Goal: Find specific page/section: Find specific page/section

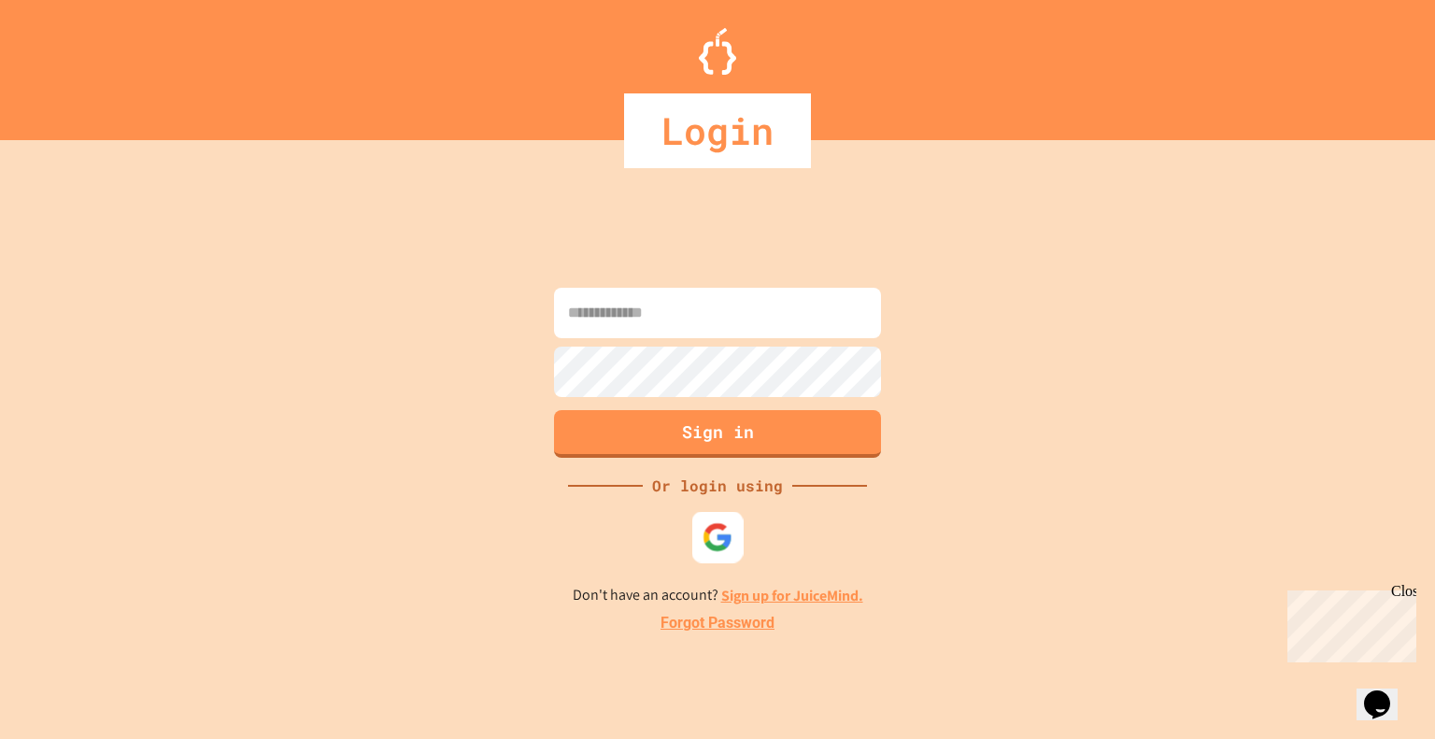
click at [712, 537] on img at bounding box center [718, 536] width 31 height 31
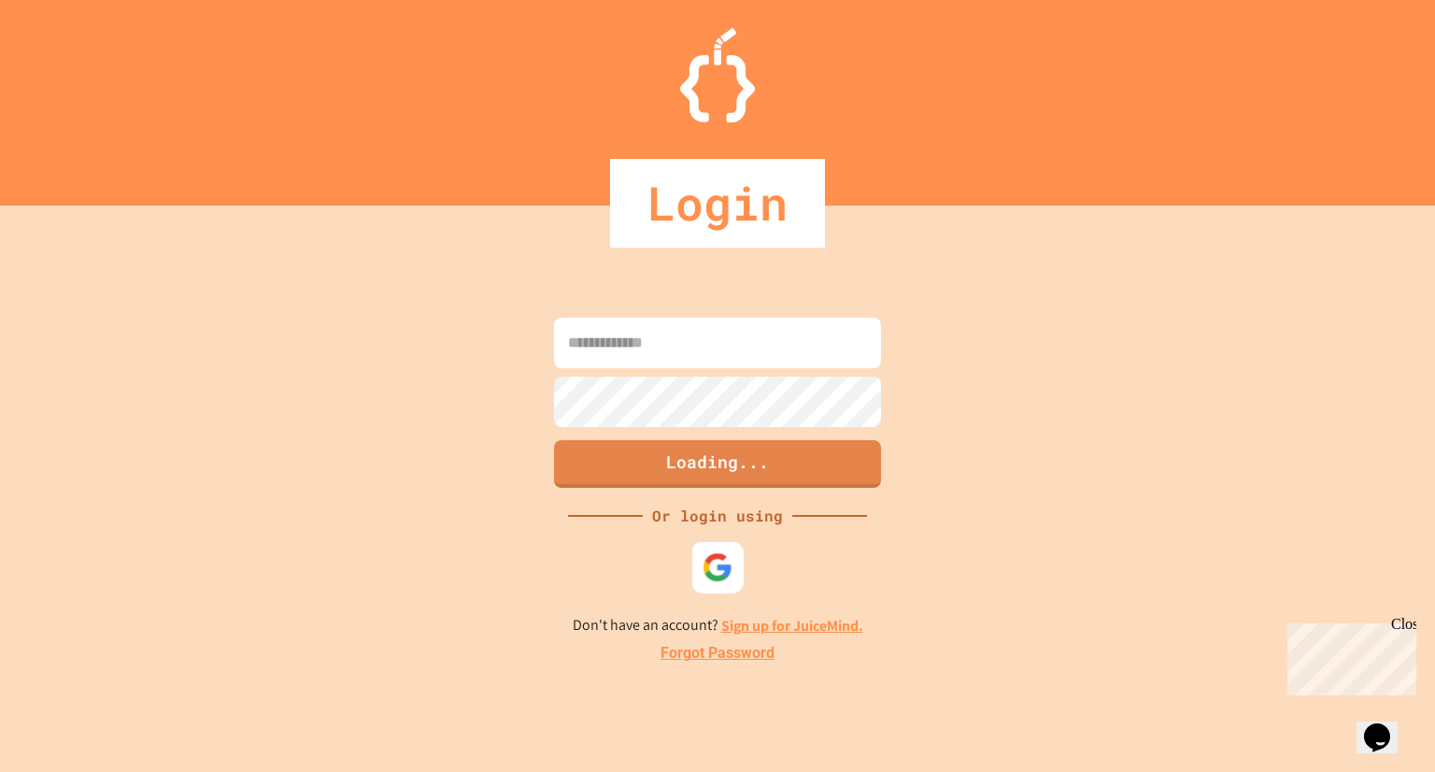
click at [729, 569] on img at bounding box center [718, 567] width 31 height 31
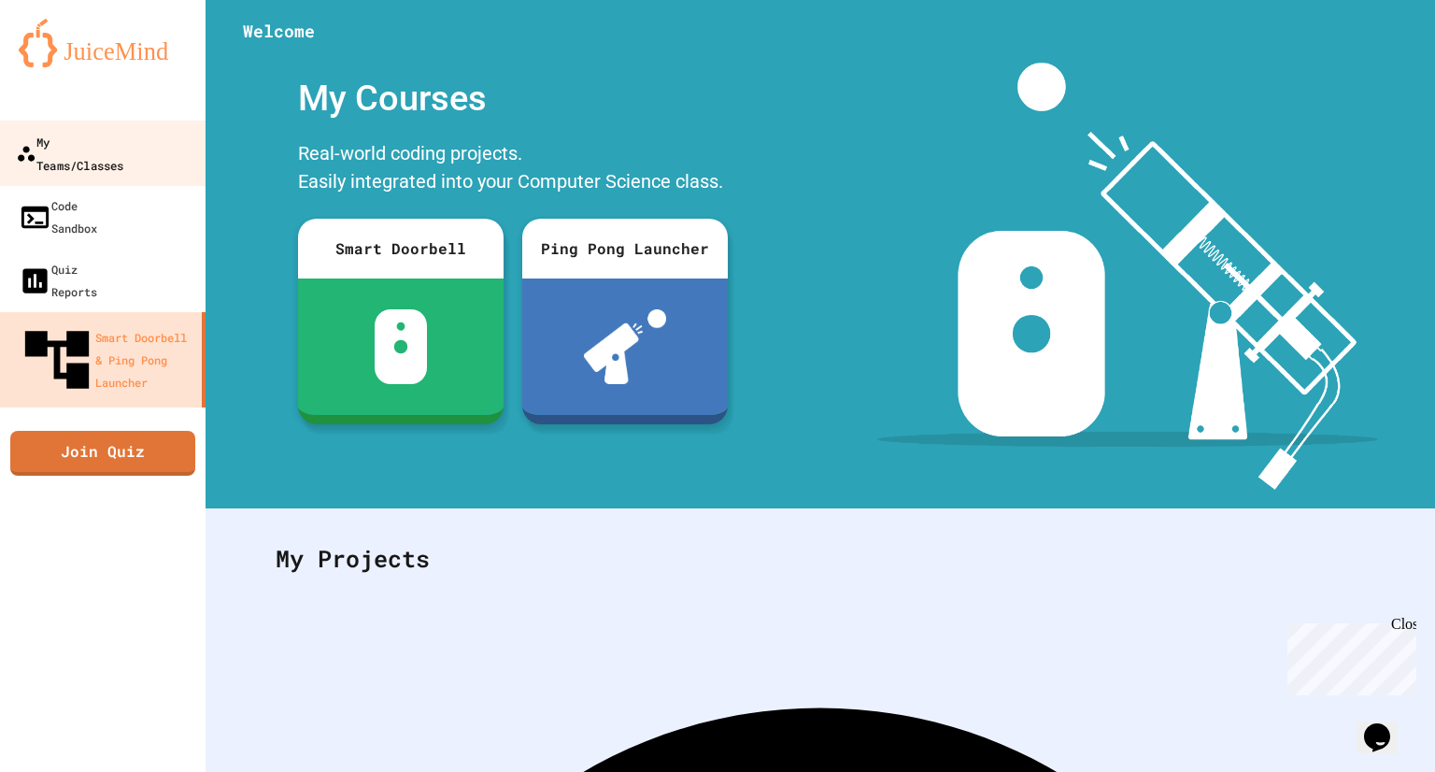
click at [120, 140] on div "My Teams/Classes" at bounding box center [69, 153] width 107 height 46
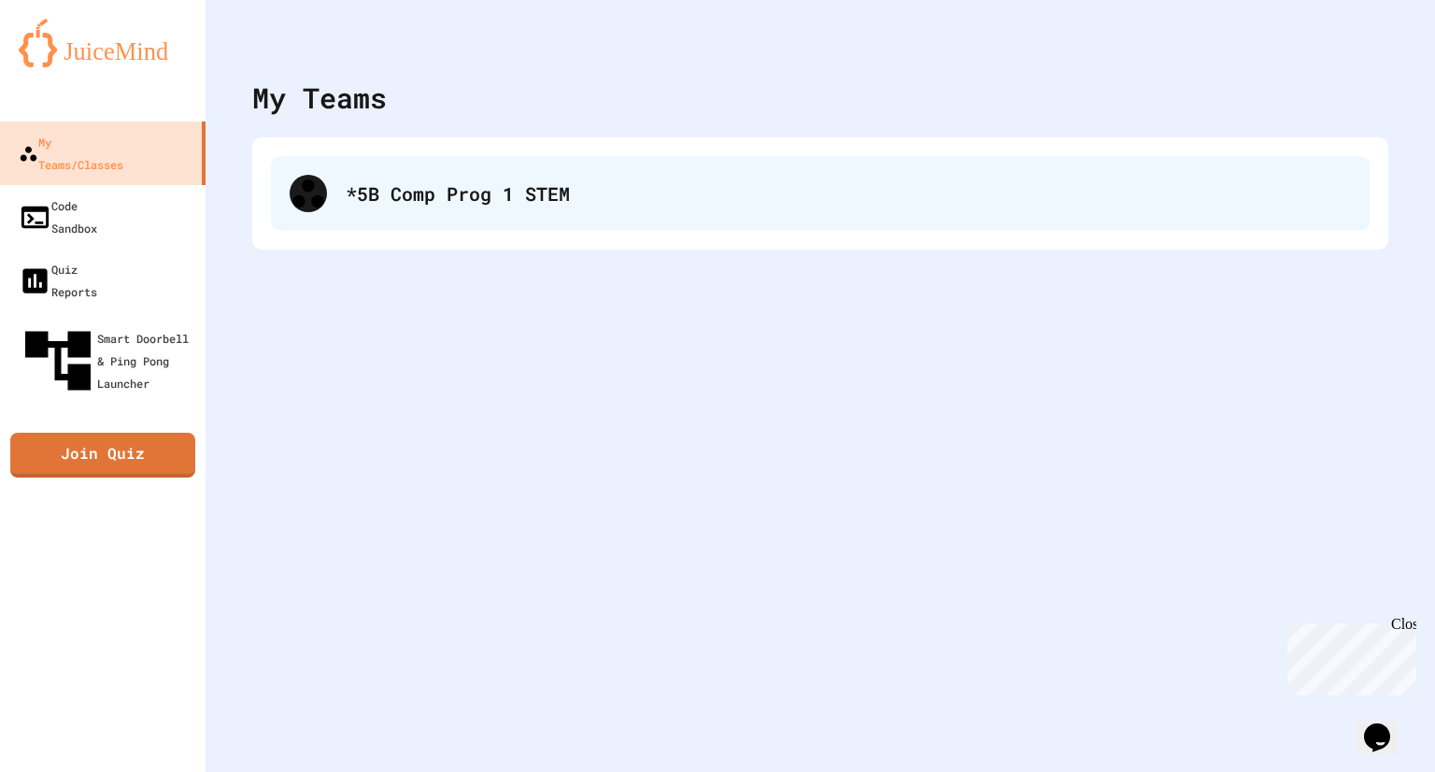
click at [348, 170] on div "*5B Comp Prog 1 STEM" at bounding box center [820, 193] width 1099 height 75
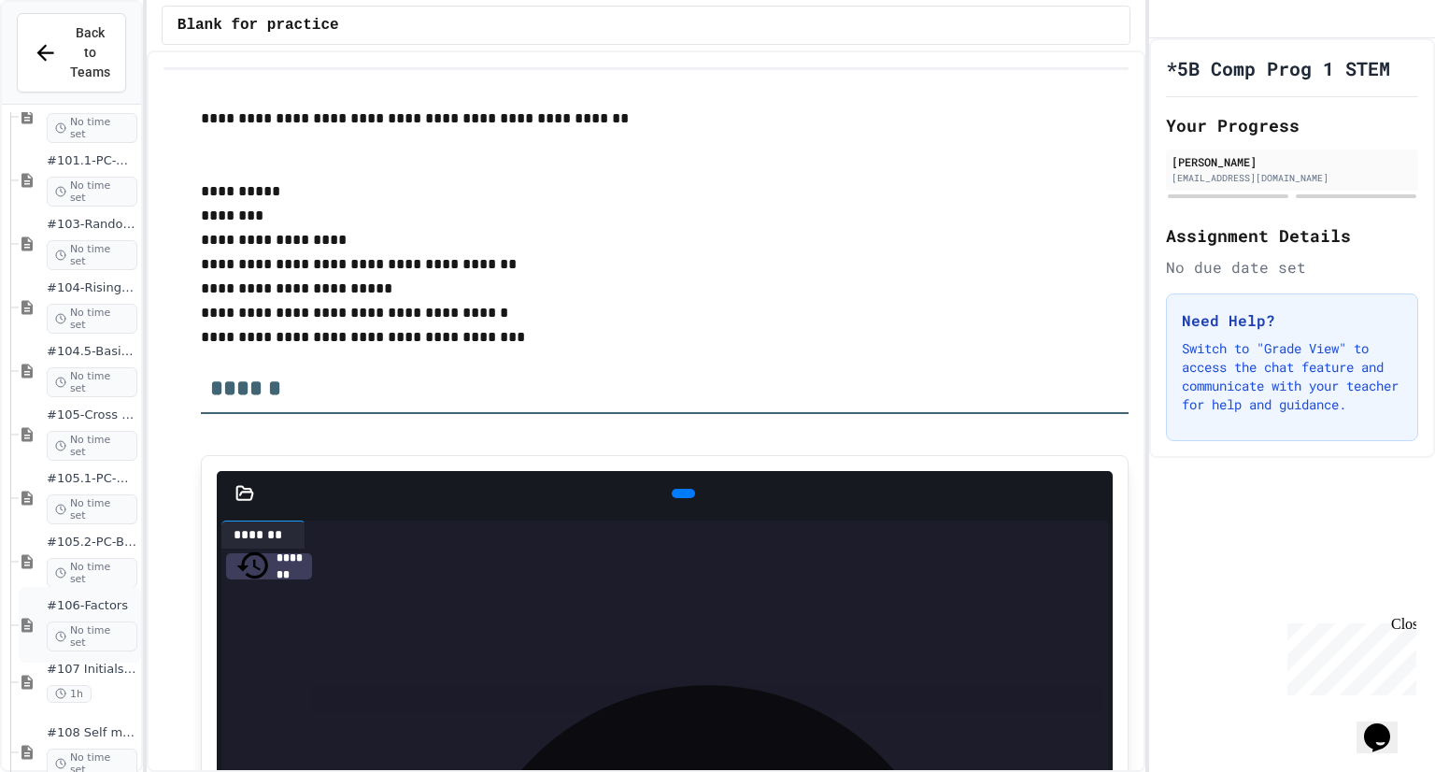
click at [75, 598] on span "#106-Factors" at bounding box center [92, 606] width 91 height 16
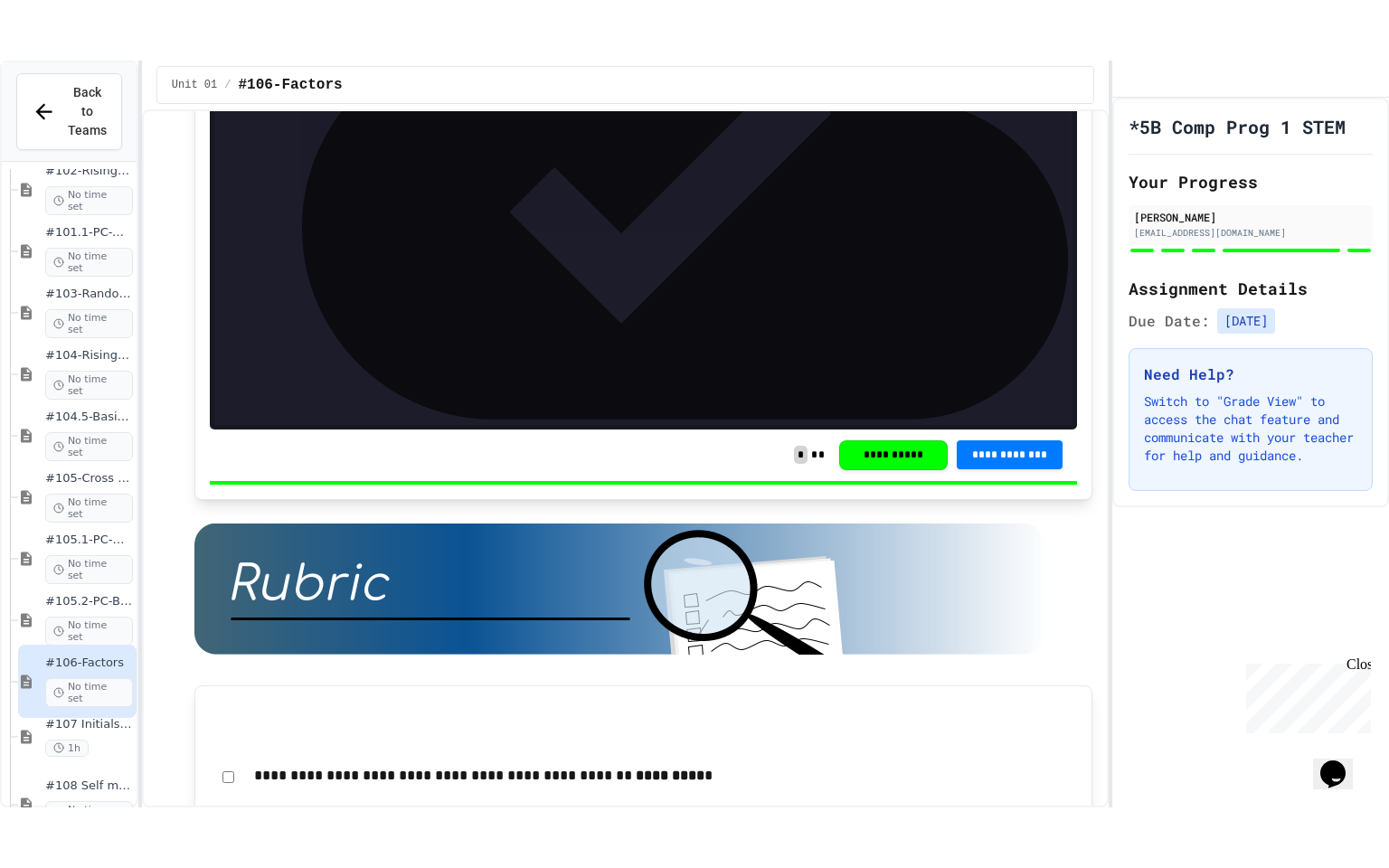
scroll to position [6746, 0]
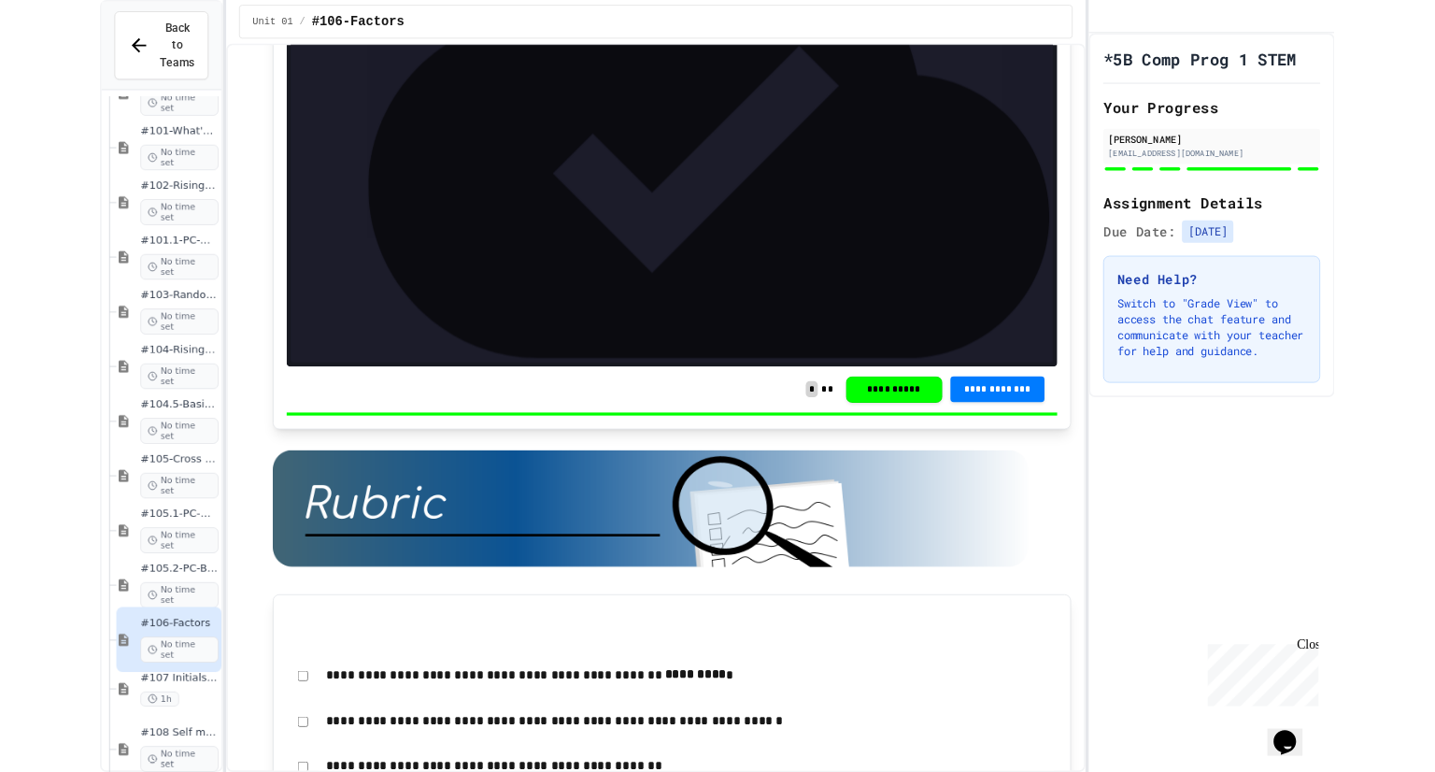
scroll to position [179, 0]
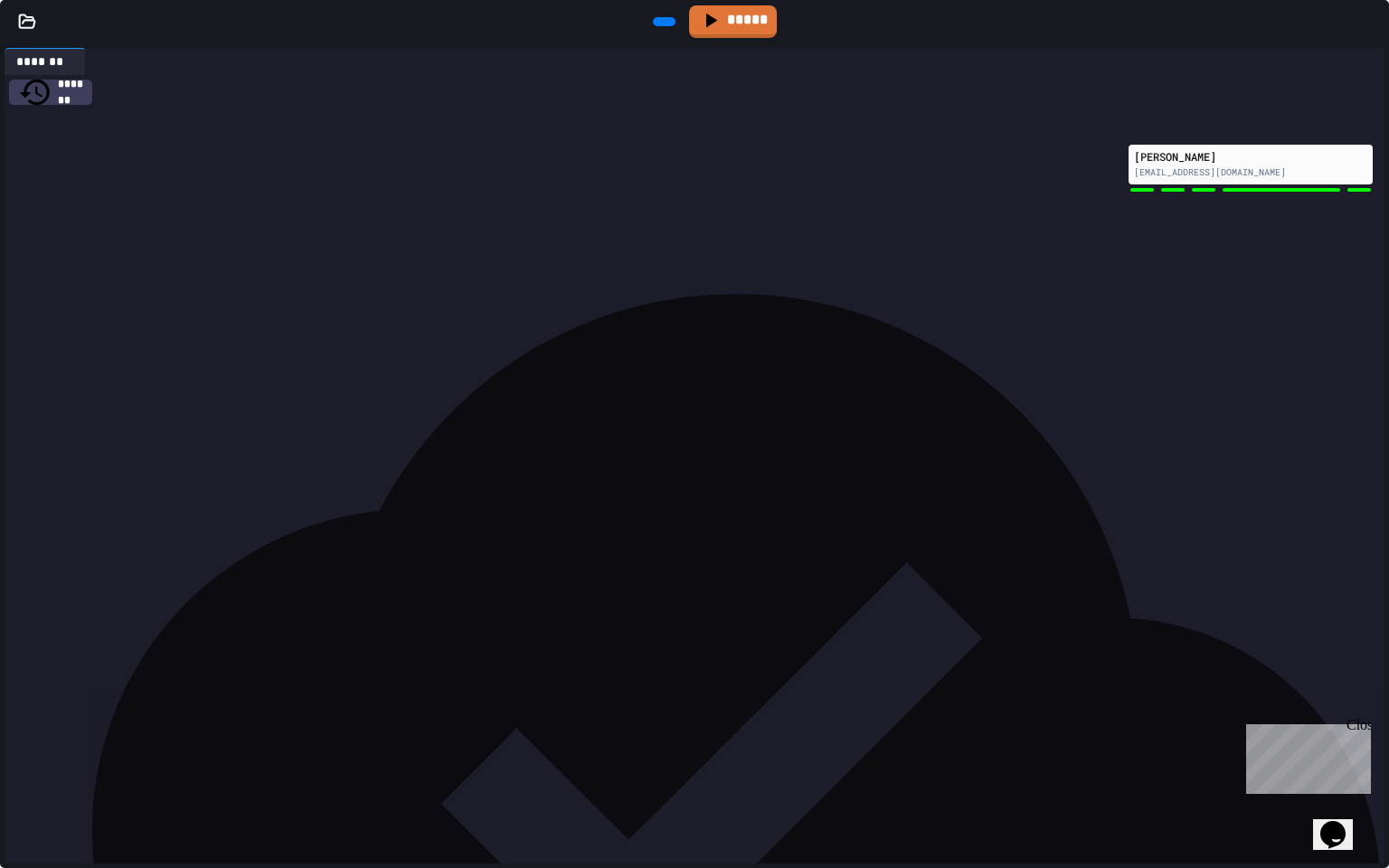
click at [1372, 21] on icon at bounding box center [1372, 21] width 0 height 0
